Goal: Find specific fact

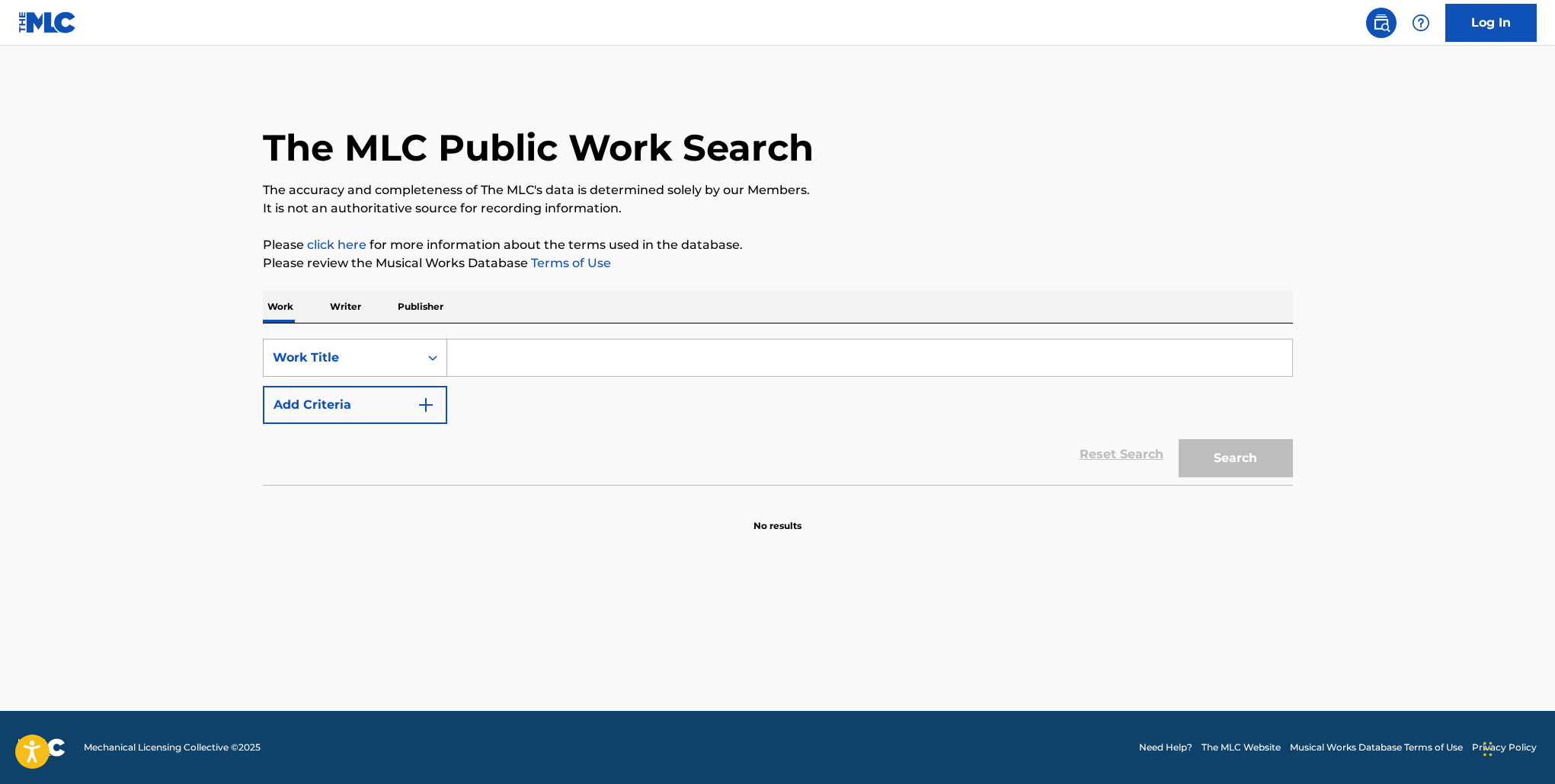
click at [380, 359] on div "Work Title" at bounding box center [341, 358] width 138 height 18
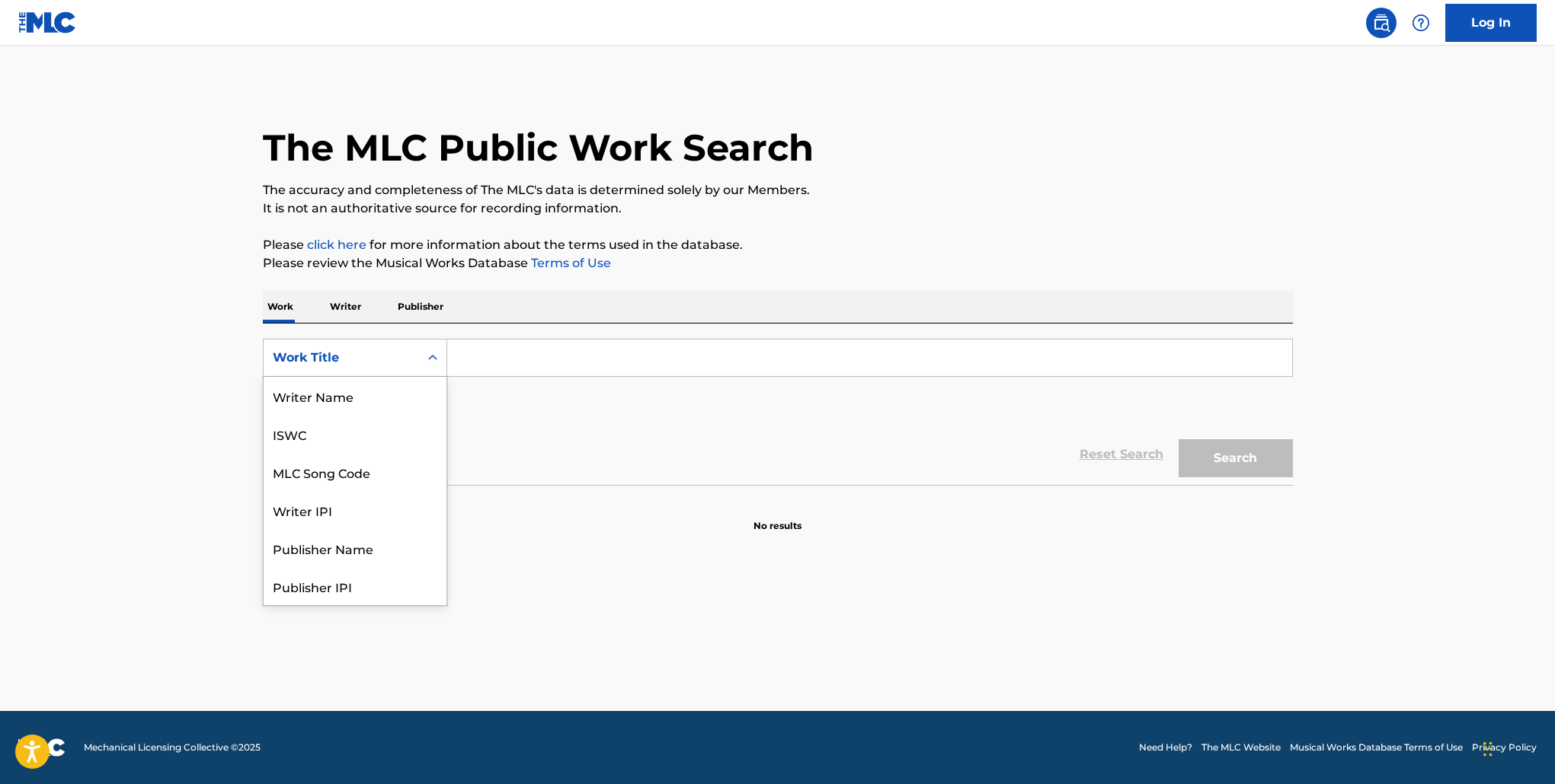
scroll to position [77, 0]
click at [363, 390] on div "MLC Song Code" at bounding box center [355, 396] width 183 height 38
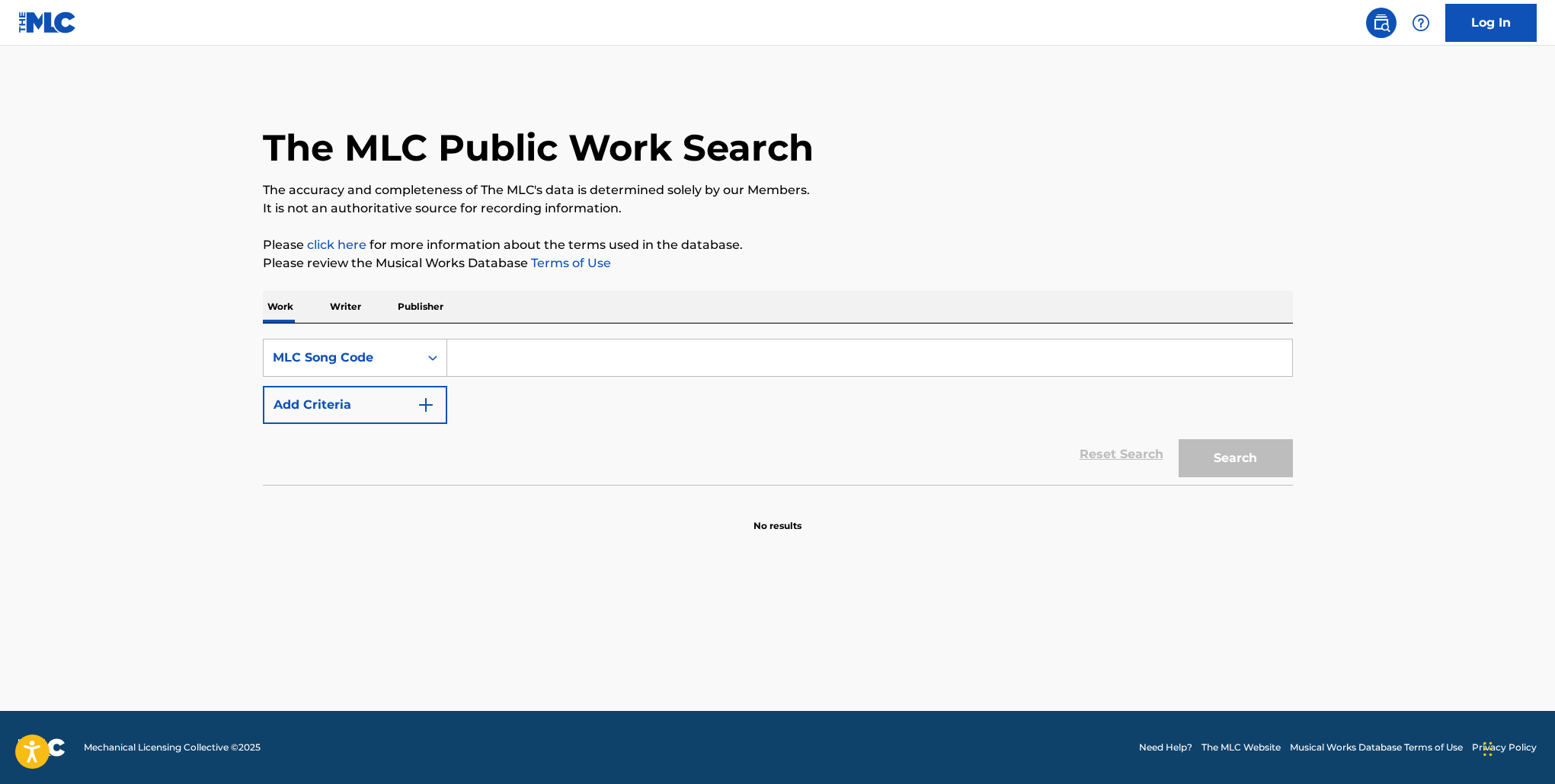
scroll to position [0, 0]
click at [529, 353] on input "Search Form" at bounding box center [870, 358] width 845 height 37
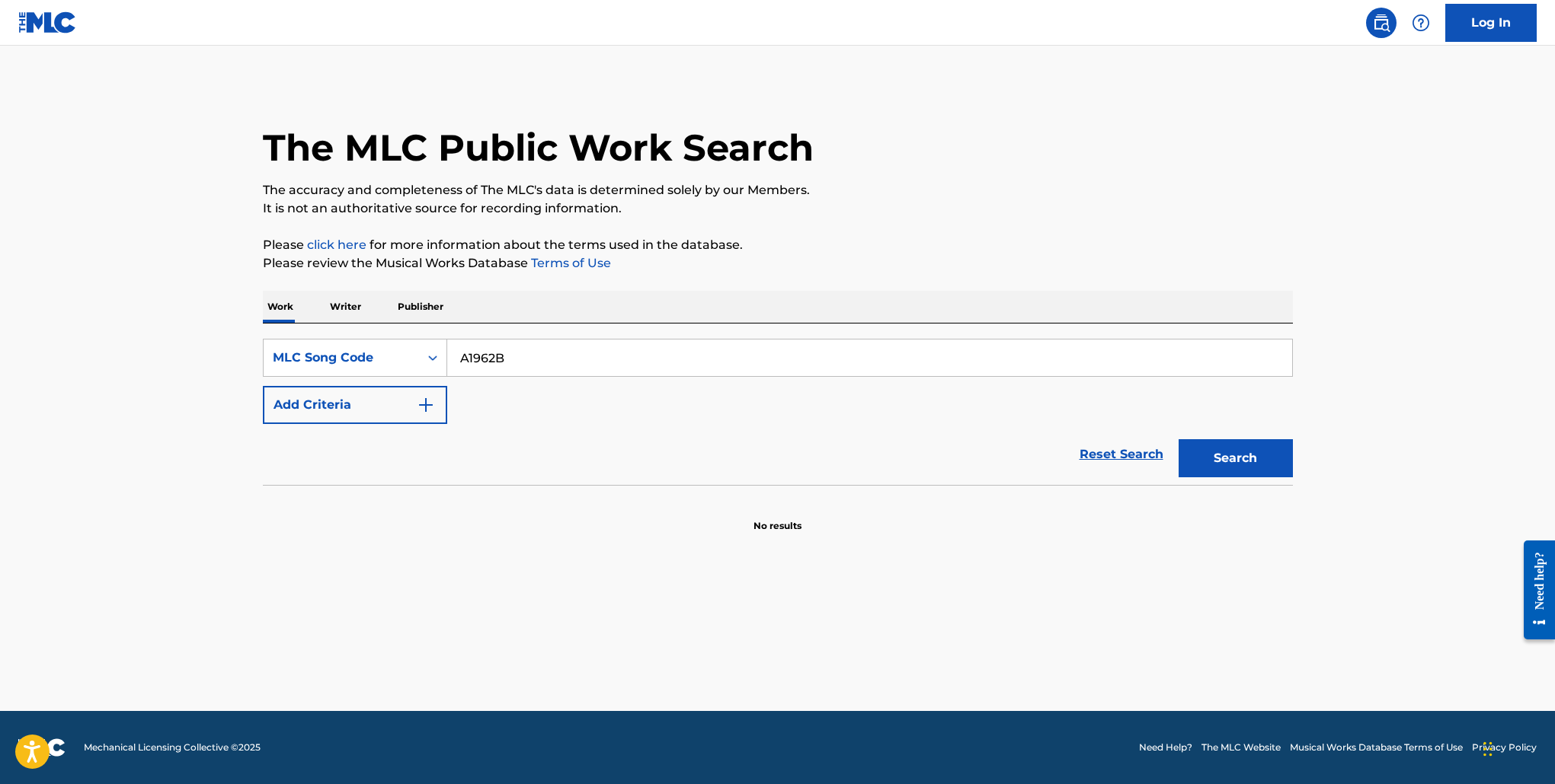
type input "A1962B"
click at [1179, 439] on button "Search" at bounding box center [1235, 459] width 114 height 38
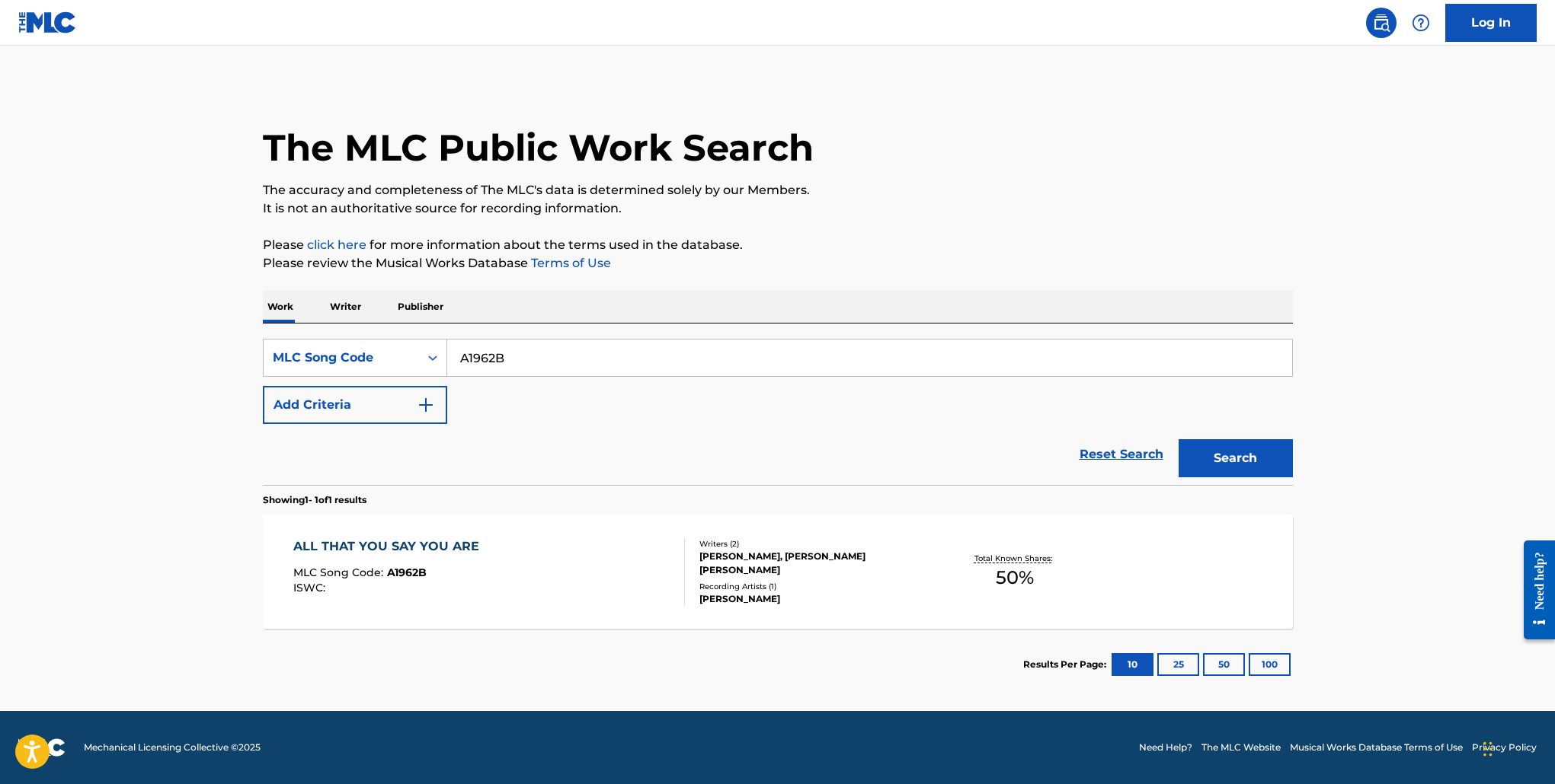
click at [401, 548] on div "ALL THAT YOU SAY YOU ARE" at bounding box center [390, 546] width 193 height 18
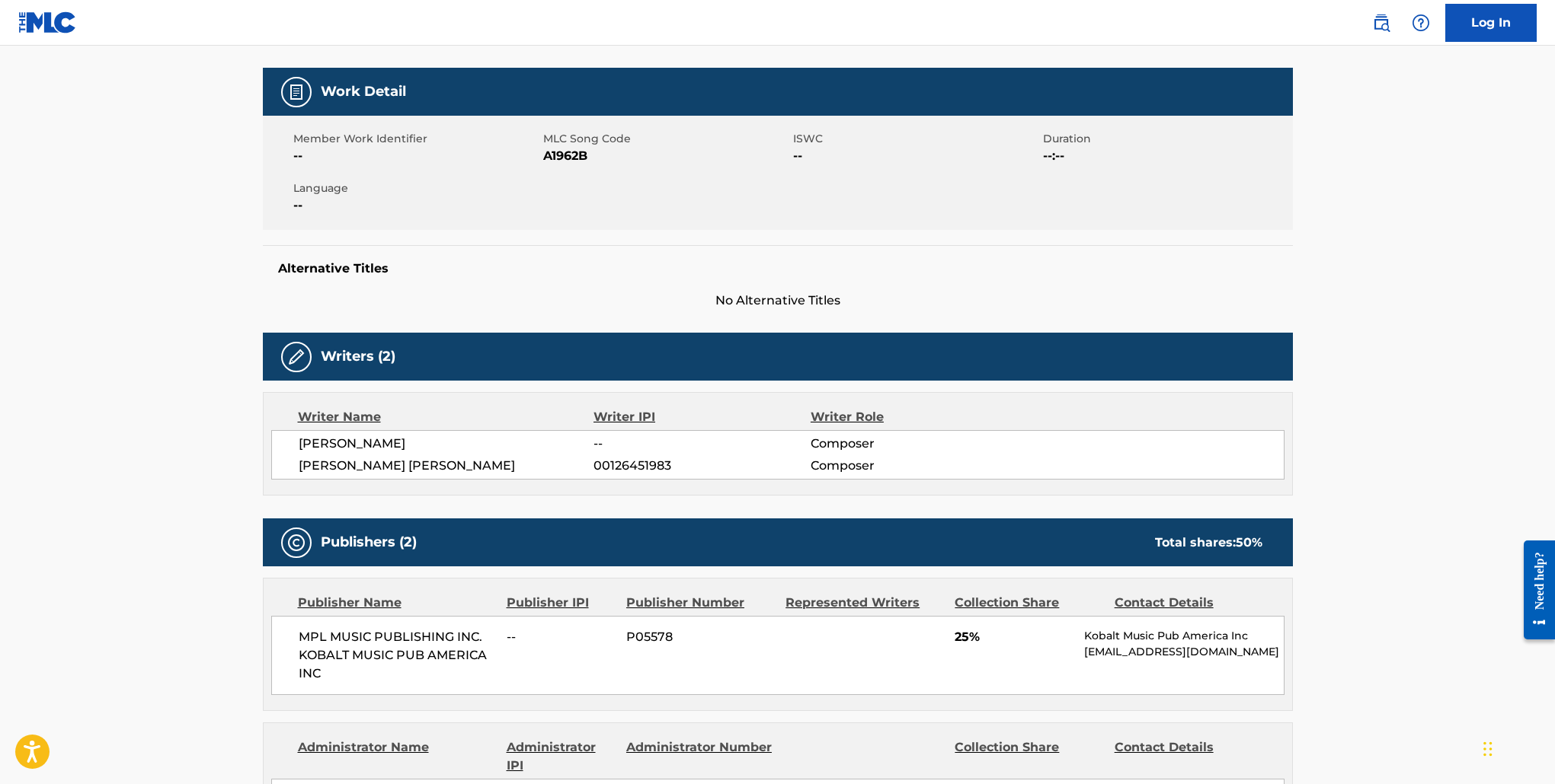
scroll to position [203, 0]
click at [553, 162] on span "A1962B" at bounding box center [666, 157] width 246 height 18
copy span "A1962B"
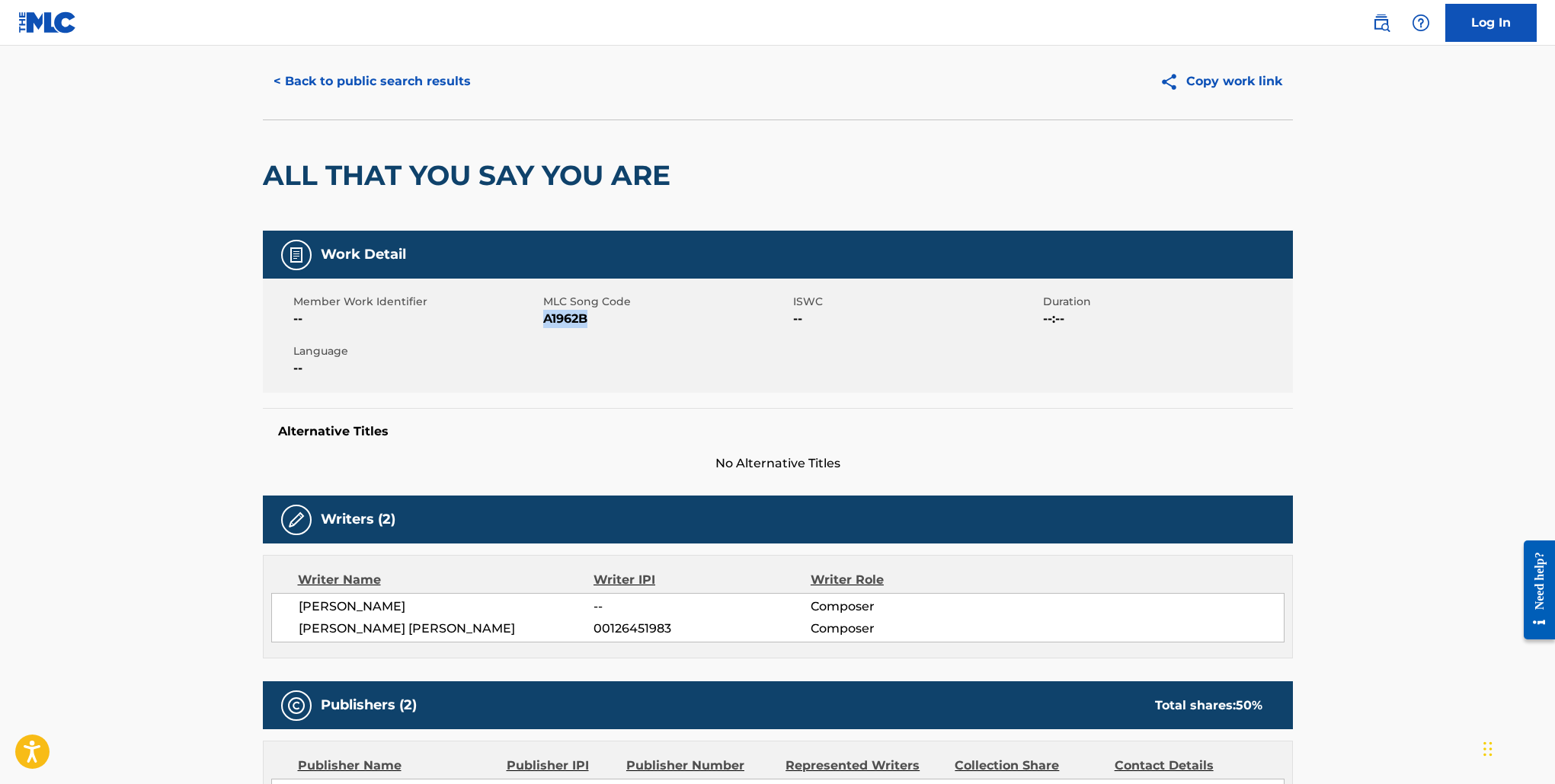
scroll to position [32, 0]
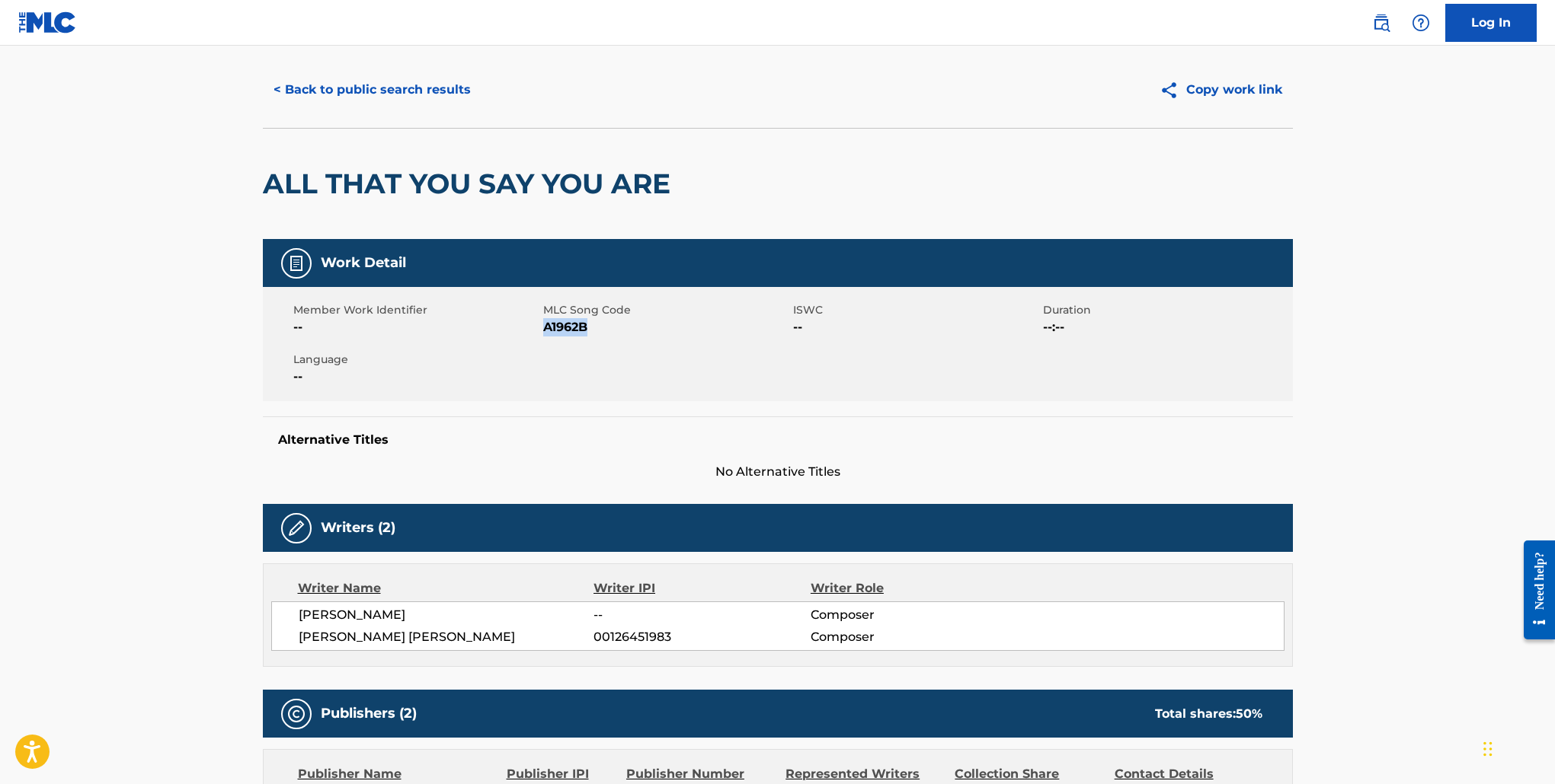
click at [568, 332] on span "A1962B" at bounding box center [666, 327] width 246 height 18
